Goal: Task Accomplishment & Management: Manage account settings

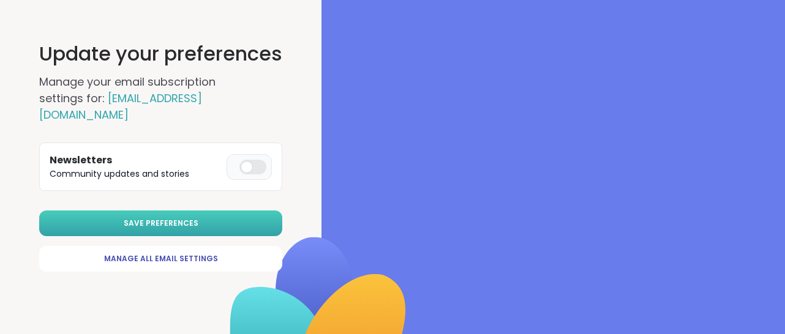
click at [164, 218] on span "Save Preferences" at bounding box center [161, 223] width 75 height 11
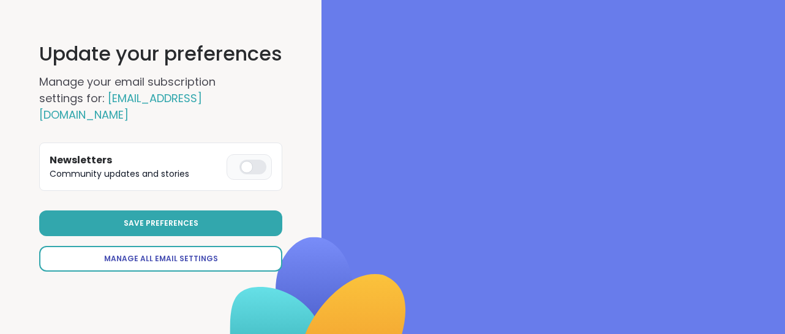
click at [92, 247] on link "Manage All Email Settings" at bounding box center [160, 259] width 243 height 26
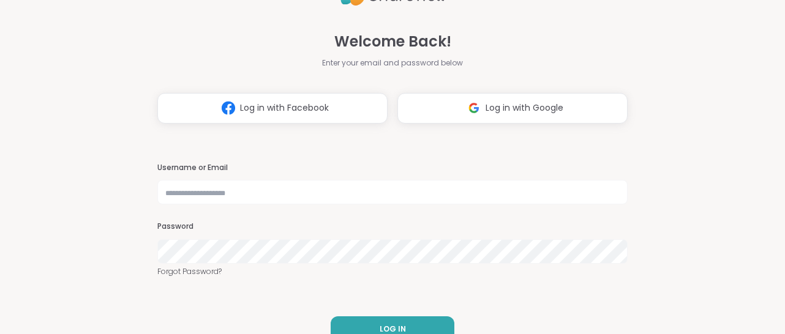
scroll to position [24, 0]
